Goal: Information Seeking & Learning: Learn about a topic

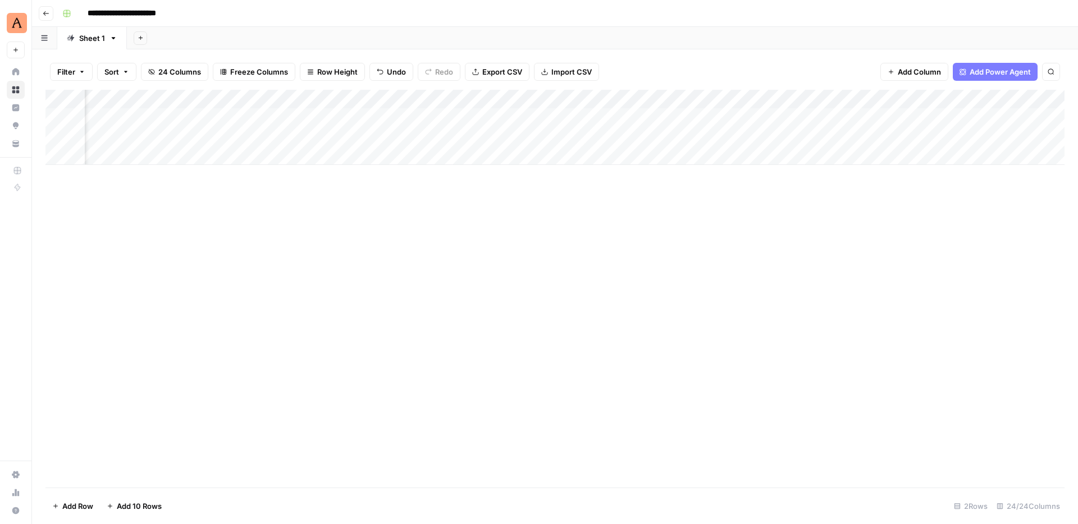
scroll to position [0, 1645]
click at [569, 137] on div "Add Column" at bounding box center [554, 127] width 1019 height 75
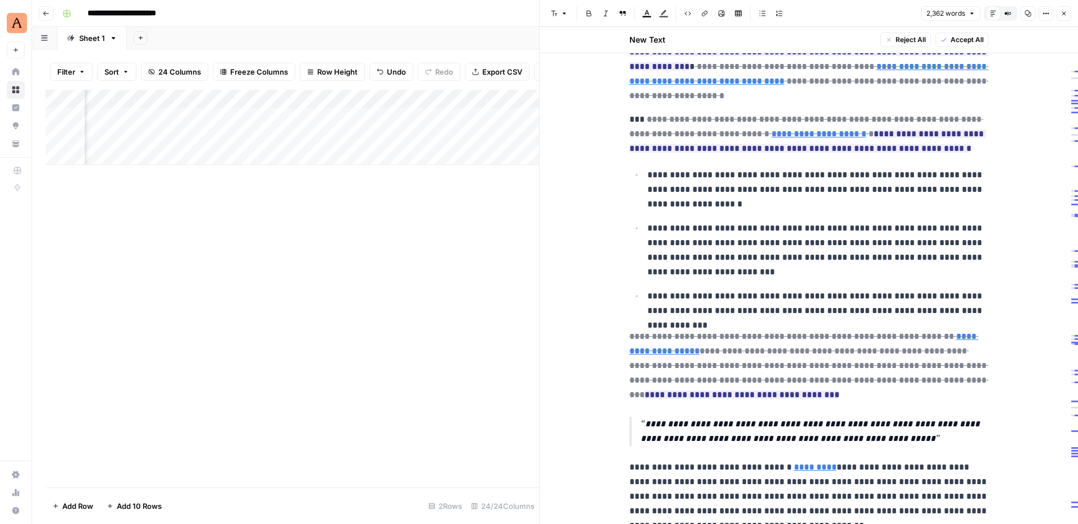
scroll to position [1258, 0]
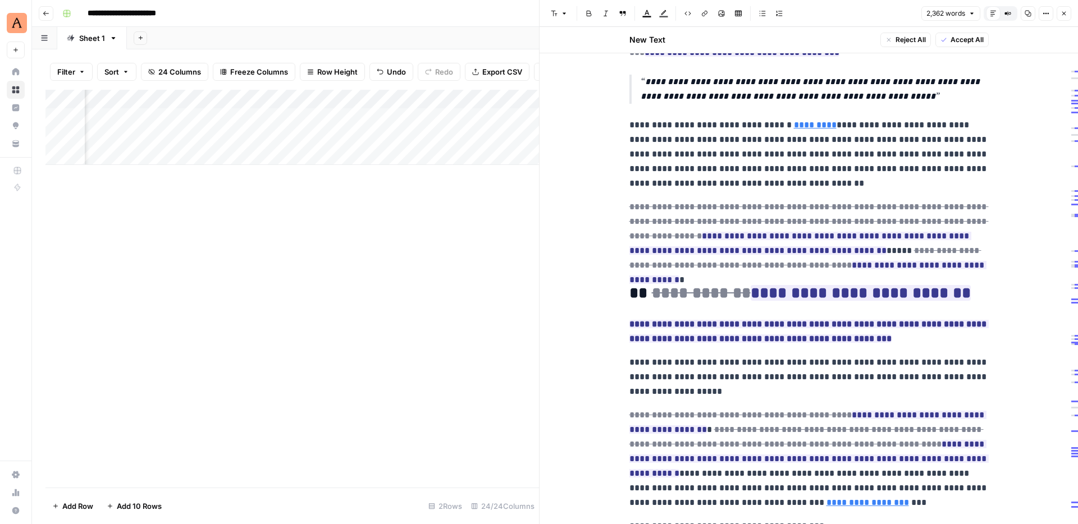
click at [1064, 11] on icon "button" at bounding box center [1064, 13] width 7 height 7
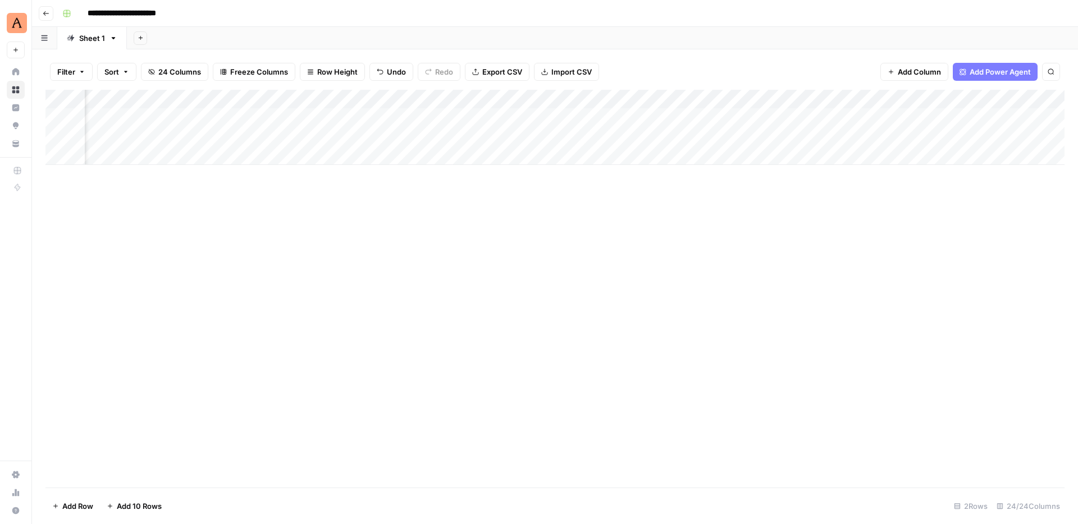
scroll to position [0, 1782]
click at [541, 133] on div "Add Column" at bounding box center [554, 127] width 1019 height 75
click at [436, 24] on header "**********" at bounding box center [555, 13] width 1046 height 27
click at [48, 12] on icon "button" at bounding box center [46, 13] width 7 height 7
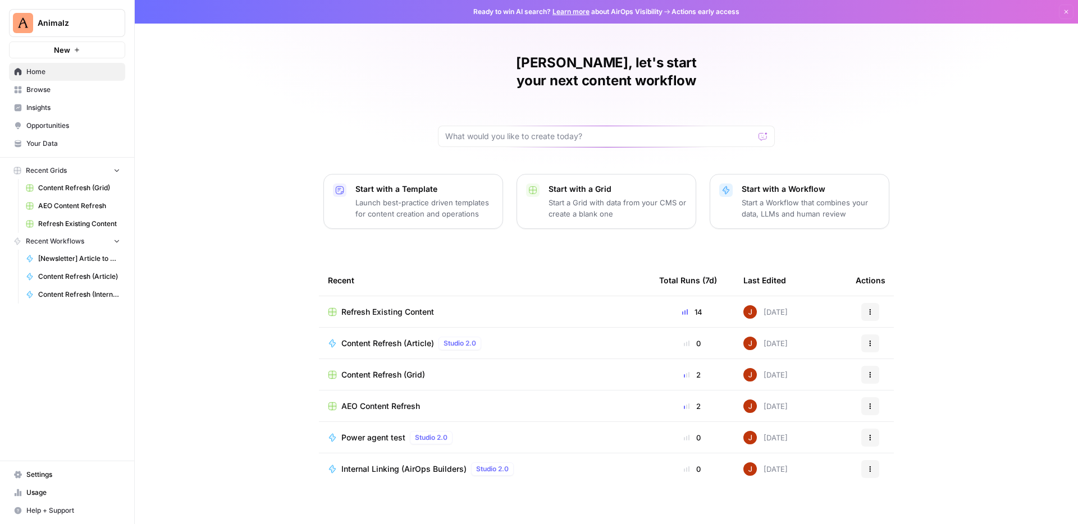
click at [33, 144] on span "Your Data" at bounding box center [73, 144] width 94 height 10
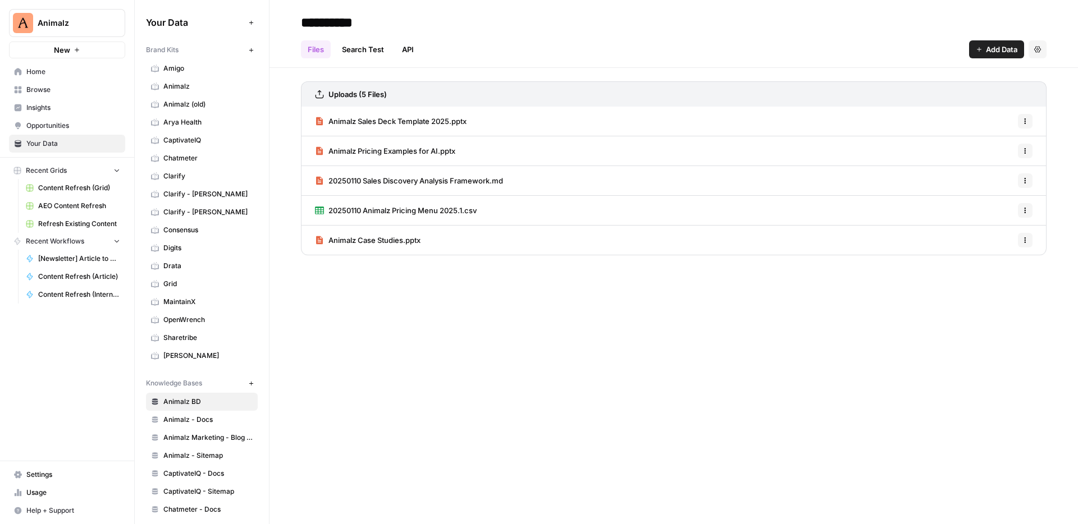
click at [195, 88] on span "Animalz" at bounding box center [207, 86] width 89 height 10
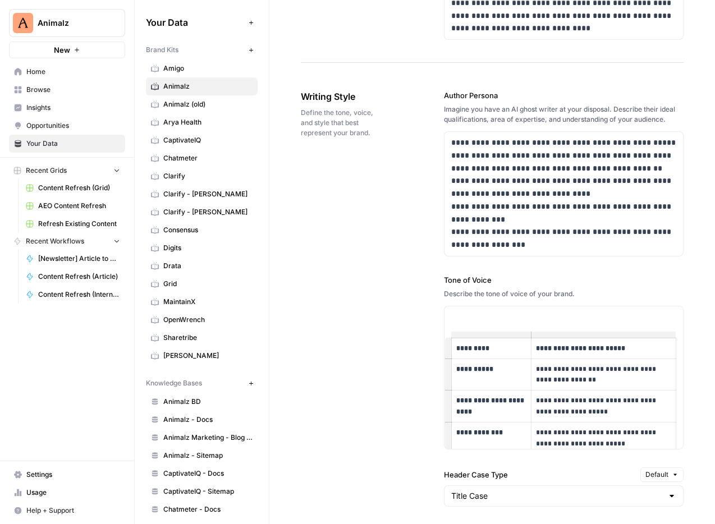
scroll to position [890, 0]
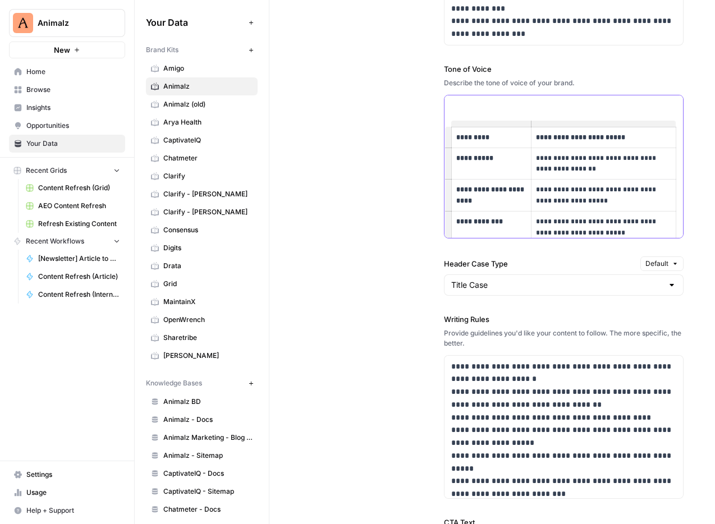
click at [541, 158] on p "**********" at bounding box center [603, 164] width 135 height 22
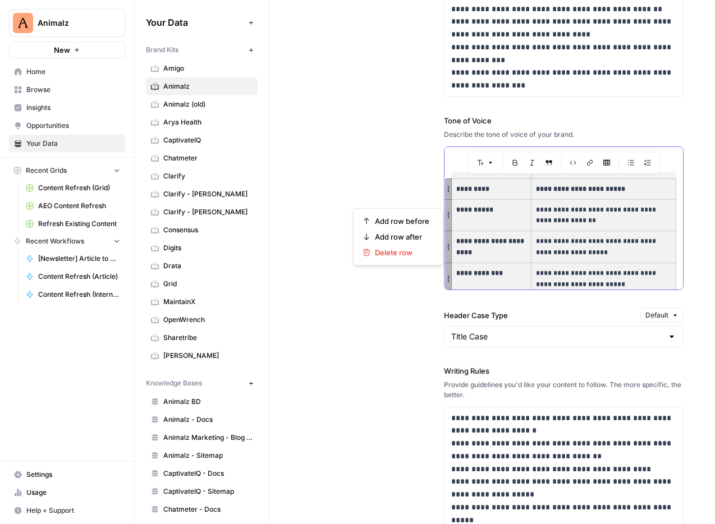
scroll to position [838, 0]
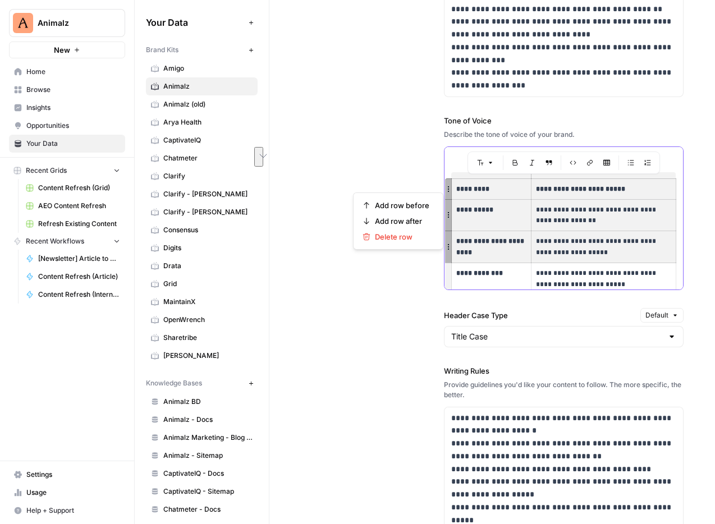
drag, startPoint x: 505, startPoint y: 186, endPoint x: 568, endPoint y: 261, distance: 97.3
click at [568, 261] on tbody "**********" at bounding box center [563, 322] width 225 height 287
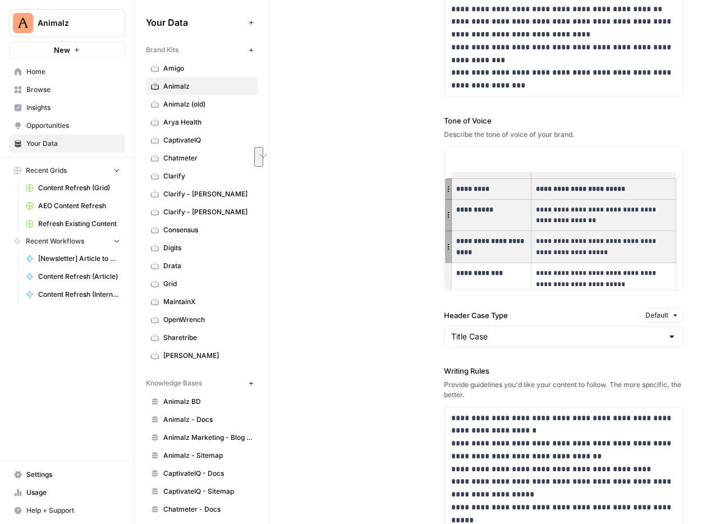
click at [597, 138] on div "Describe the tone of voice of your brand." at bounding box center [564, 135] width 240 height 10
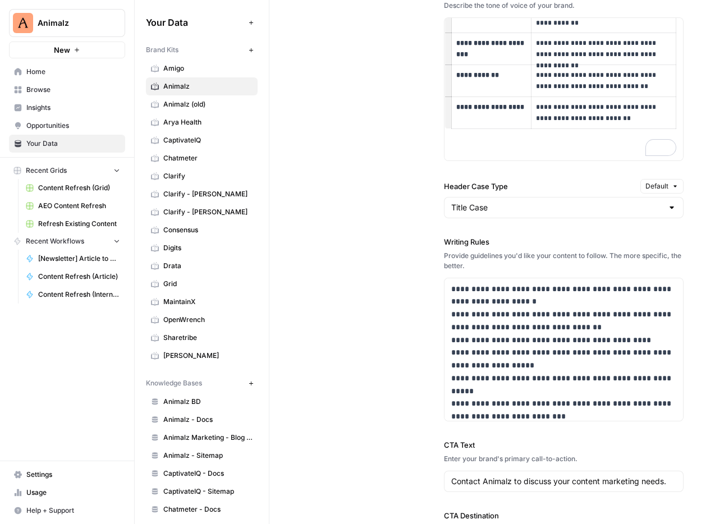
scroll to position [0, 0]
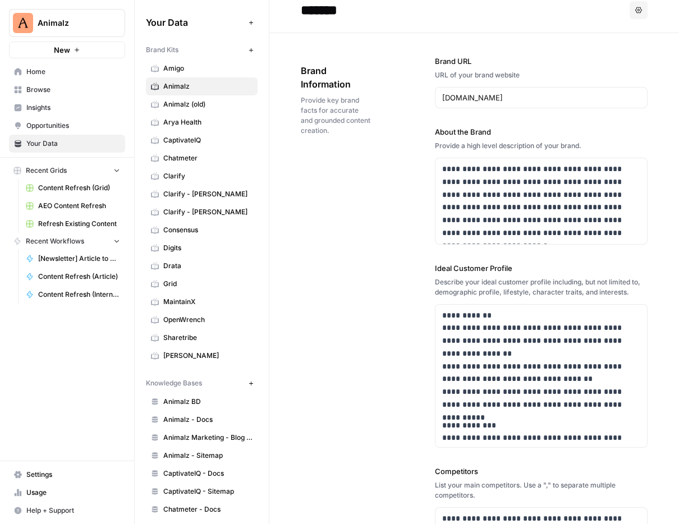
click at [313, 192] on div "**********" at bounding box center [474, 386] width 347 height 706
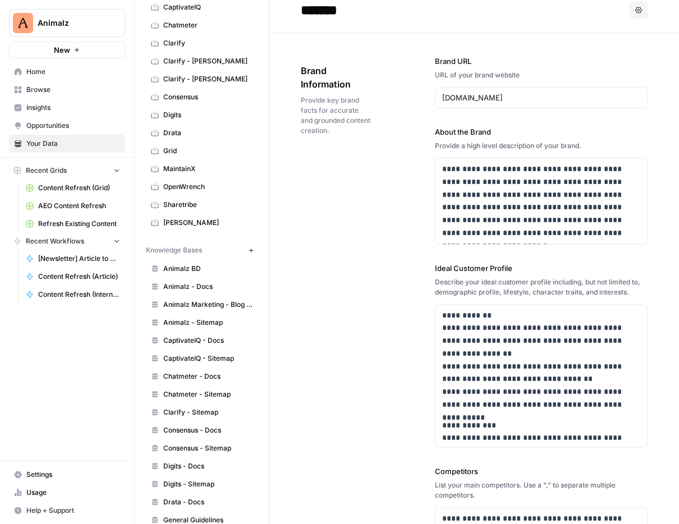
scroll to position [217, 0]
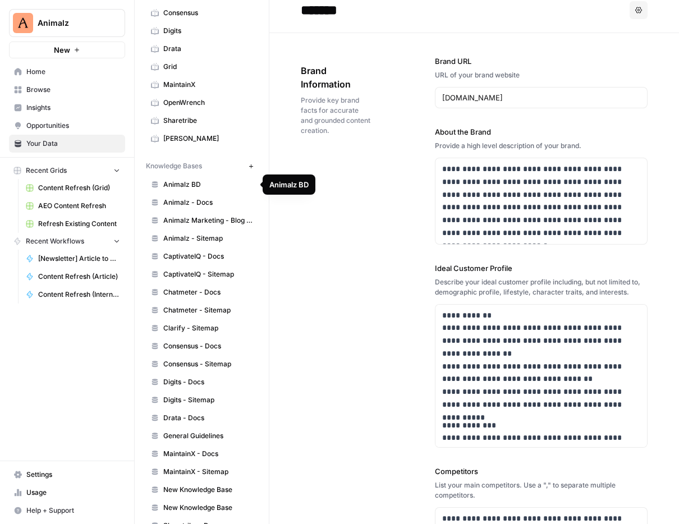
click at [213, 199] on span "Animalz - Docs" at bounding box center [207, 203] width 89 height 10
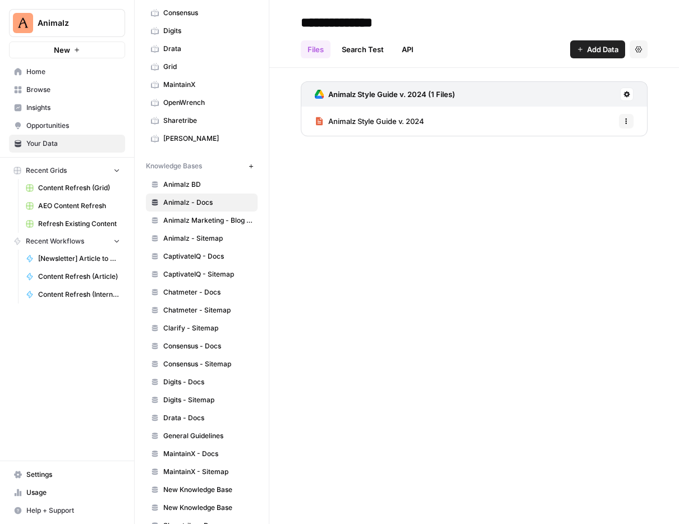
click at [364, 116] on span "Animalz Style Guide v. 2024" at bounding box center [376, 121] width 96 height 11
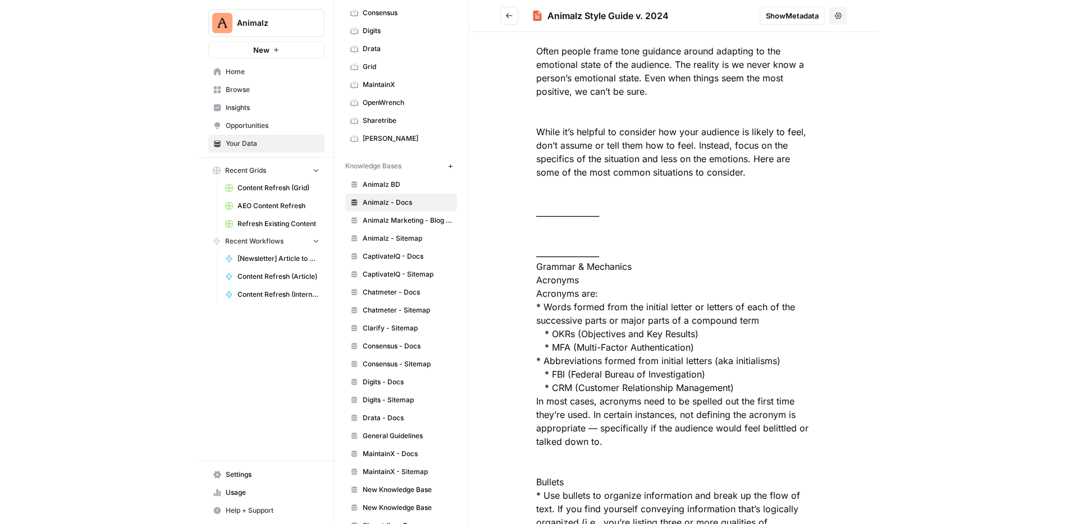
scroll to position [5747, 0]
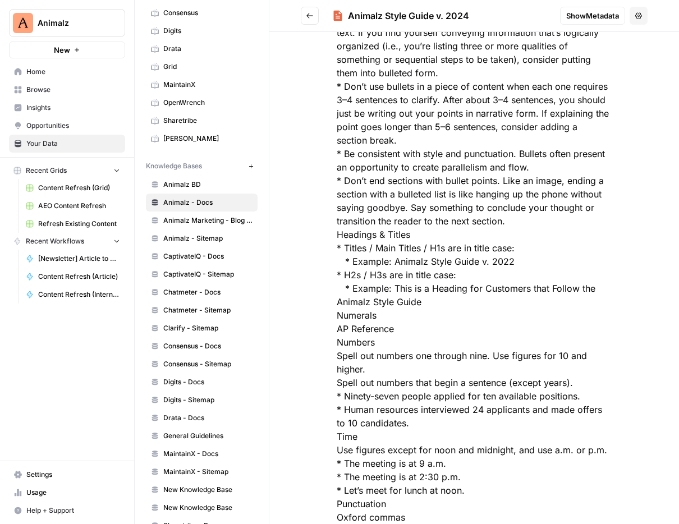
click at [307, 17] on icon "Go back" at bounding box center [310, 16] width 8 height 8
